Goal: Transaction & Acquisition: Purchase product/service

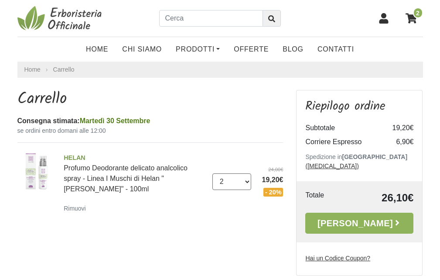
click at [246, 180] on select "0 ([GEOGRAPHIC_DATA]) 1 2 3 4" at bounding box center [232, 181] width 39 height 17
select select "4"
click at [213, 173] on select "0 (Rimuovi) 1 2 3 4" at bounding box center [232, 181] width 39 height 17
click at [202, 216] on div "HELAN Profumo Deodorante delicato analcolico spray - Linea I Muschi di Helan "M…" at bounding box center [150, 182] width 266 height 78
click at [198, 17] on input "text" at bounding box center [210, 18] width 103 height 17
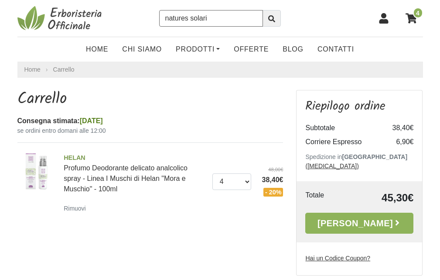
type input "natures solari"
click at [263, 10] on button "submit" at bounding box center [272, 18] width 18 height 17
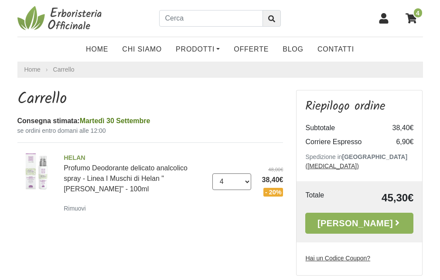
click at [247, 180] on select "0 (Rimuovi) 1 2 3 4" at bounding box center [232, 181] width 39 height 17
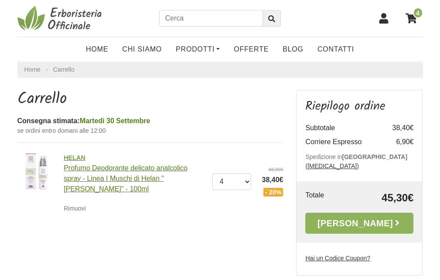
click at [88, 168] on link "HELAN Profumo Deodorante delicato analcolico spray - Linea I Muschi di Helan "M…" at bounding box center [135, 172] width 142 height 39
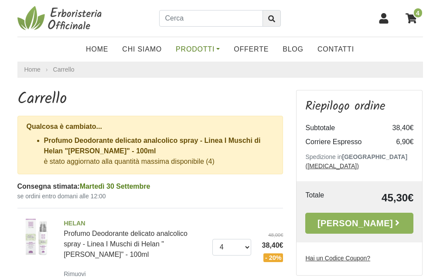
click at [204, 47] on link "Prodotti" at bounding box center [198, 49] width 58 height 17
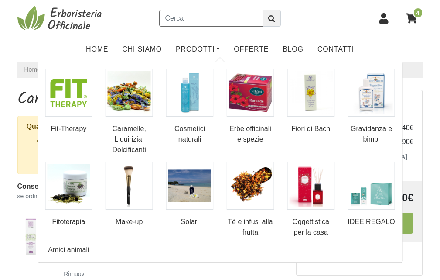
click at [200, 21] on input "text" at bounding box center [210, 18] width 103 height 17
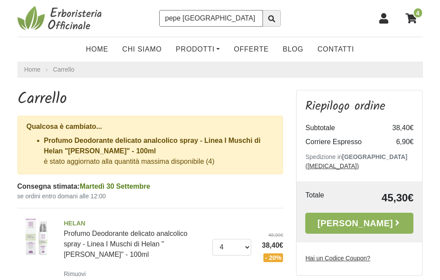
type input "pepe sichuan"
click at [272, 19] on icon "submit" at bounding box center [271, 18] width 7 height 7
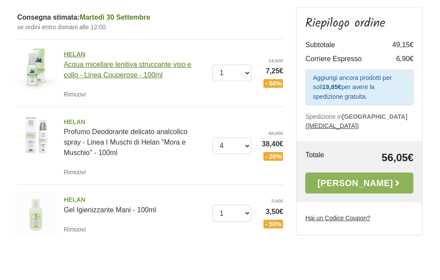
scroll to position [44, 0]
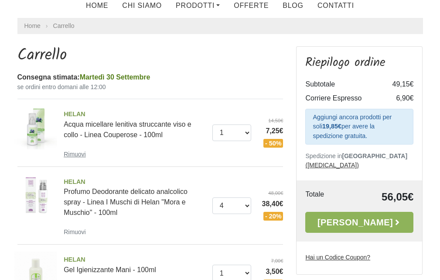
click at [76, 154] on small "Rimuovi" at bounding box center [75, 154] width 22 height 7
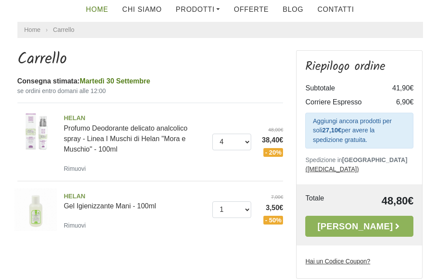
click at [100, 8] on link "Home" at bounding box center [97, 9] width 36 height 17
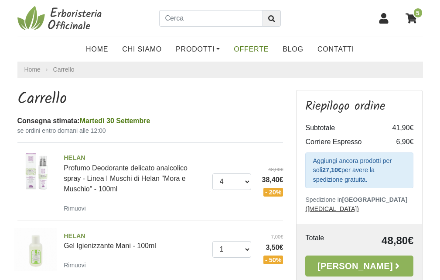
click at [252, 51] on link "OFFERTE" at bounding box center [251, 49] width 49 height 17
click at [245, 181] on select "0 ([GEOGRAPHIC_DATA]) 1 2 3 4" at bounding box center [232, 181] width 39 height 17
click at [202, 108] on h1 "Carrello" at bounding box center [150, 99] width 266 height 19
click at [207, 21] on input "text" at bounding box center [210, 18] width 103 height 17
type input "[PERSON_NAME]"
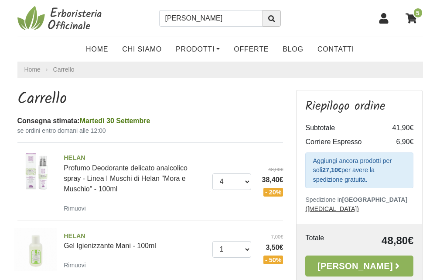
click at [272, 20] on icon "submit" at bounding box center [271, 18] width 7 height 7
